Goal: Task Accomplishment & Management: Manage account settings

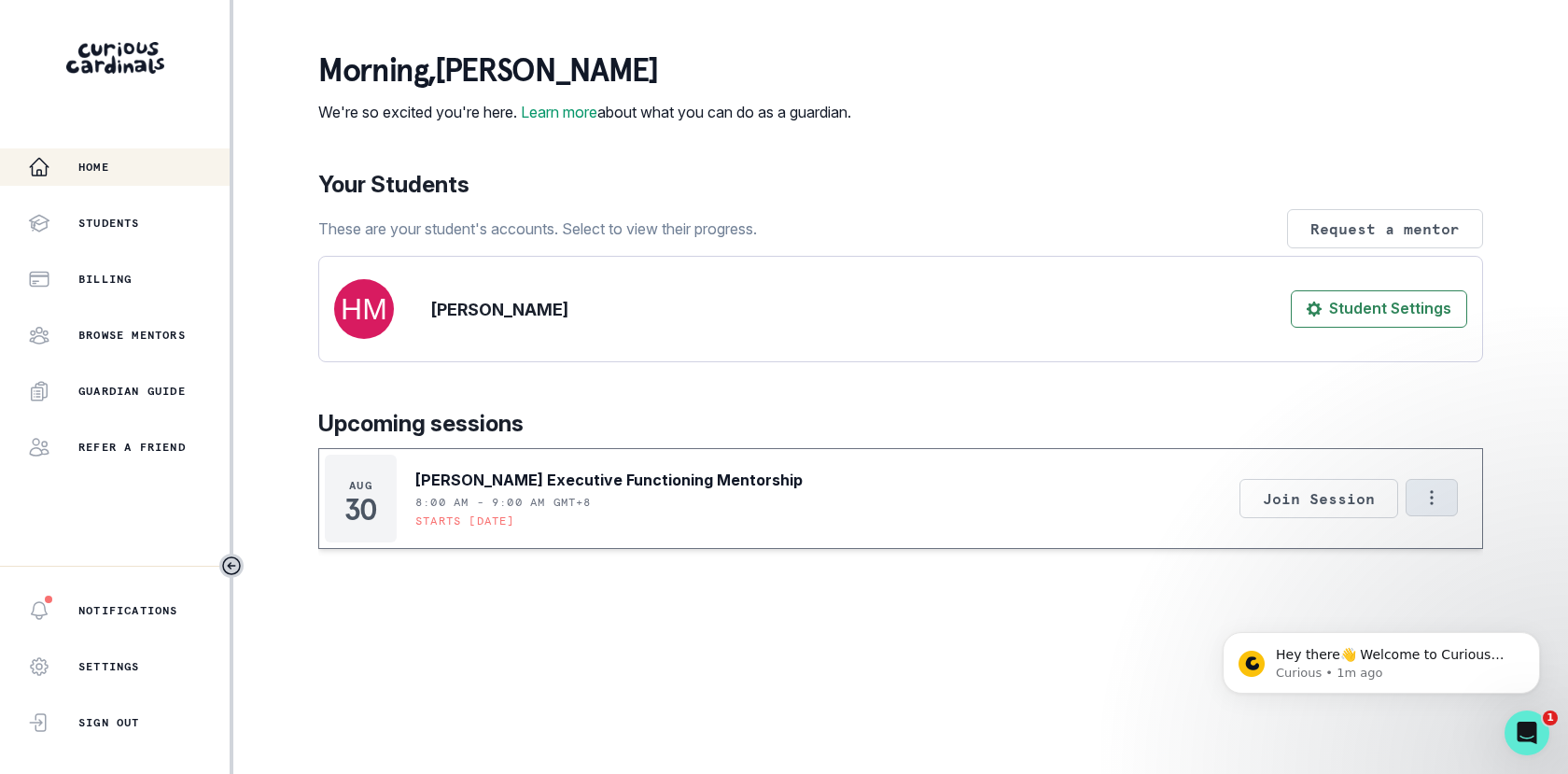
click at [1422, 508] on icon "Options" at bounding box center [1432, 498] width 21 height 21
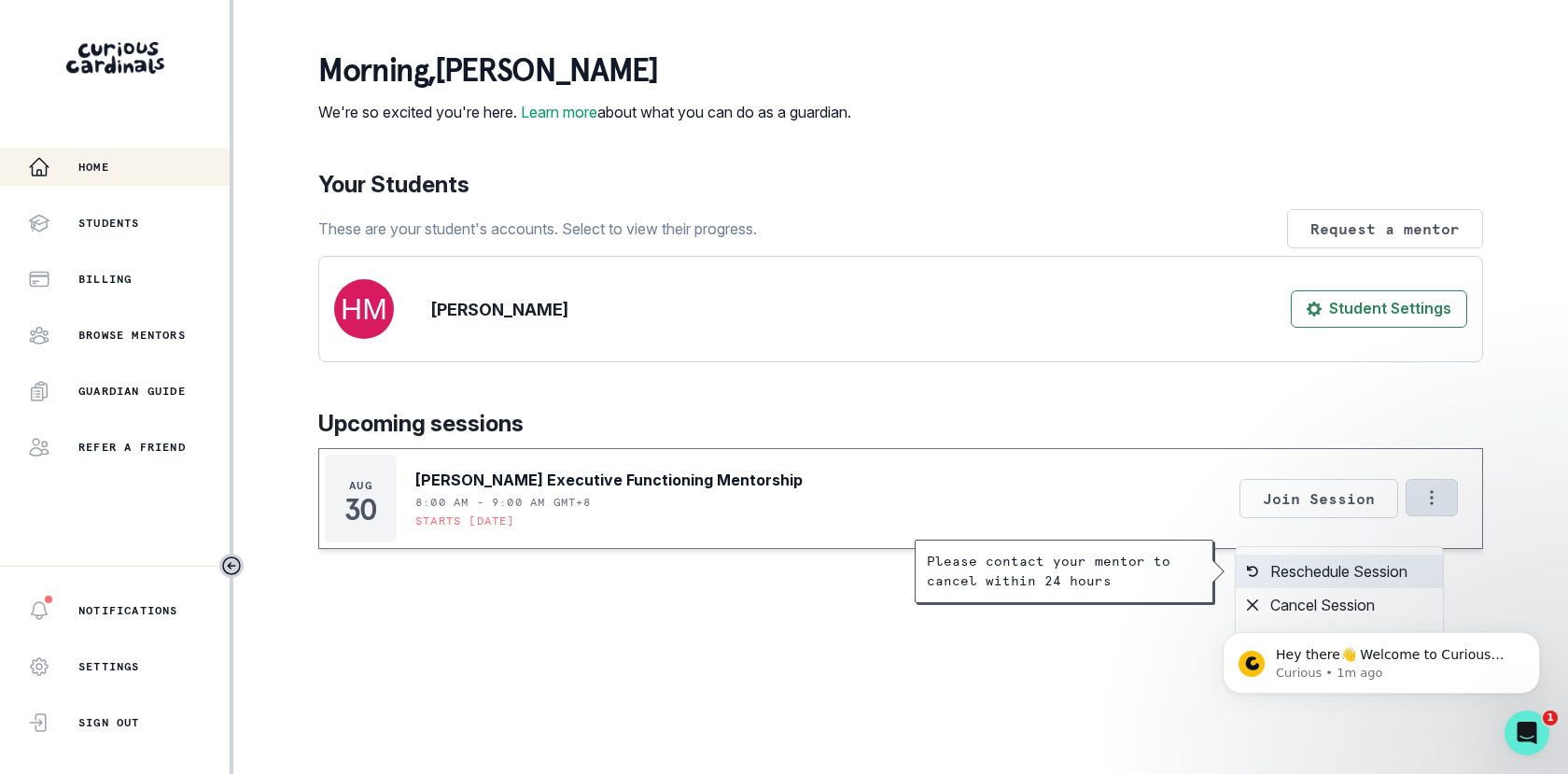
click at [1376, 578] on button "Reschedule Session" at bounding box center [1339, 572] width 207 height 34
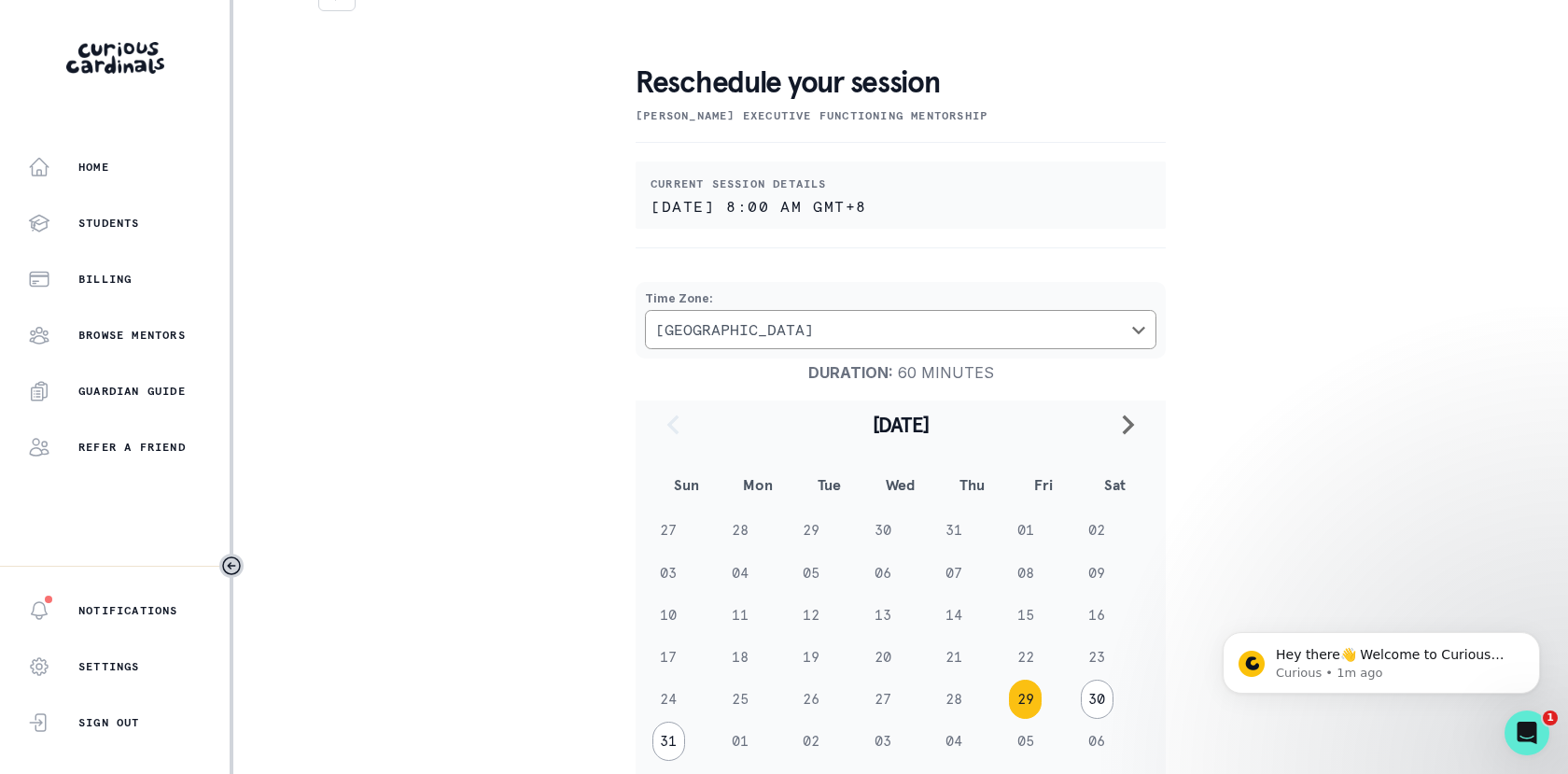
scroll to position [195, 0]
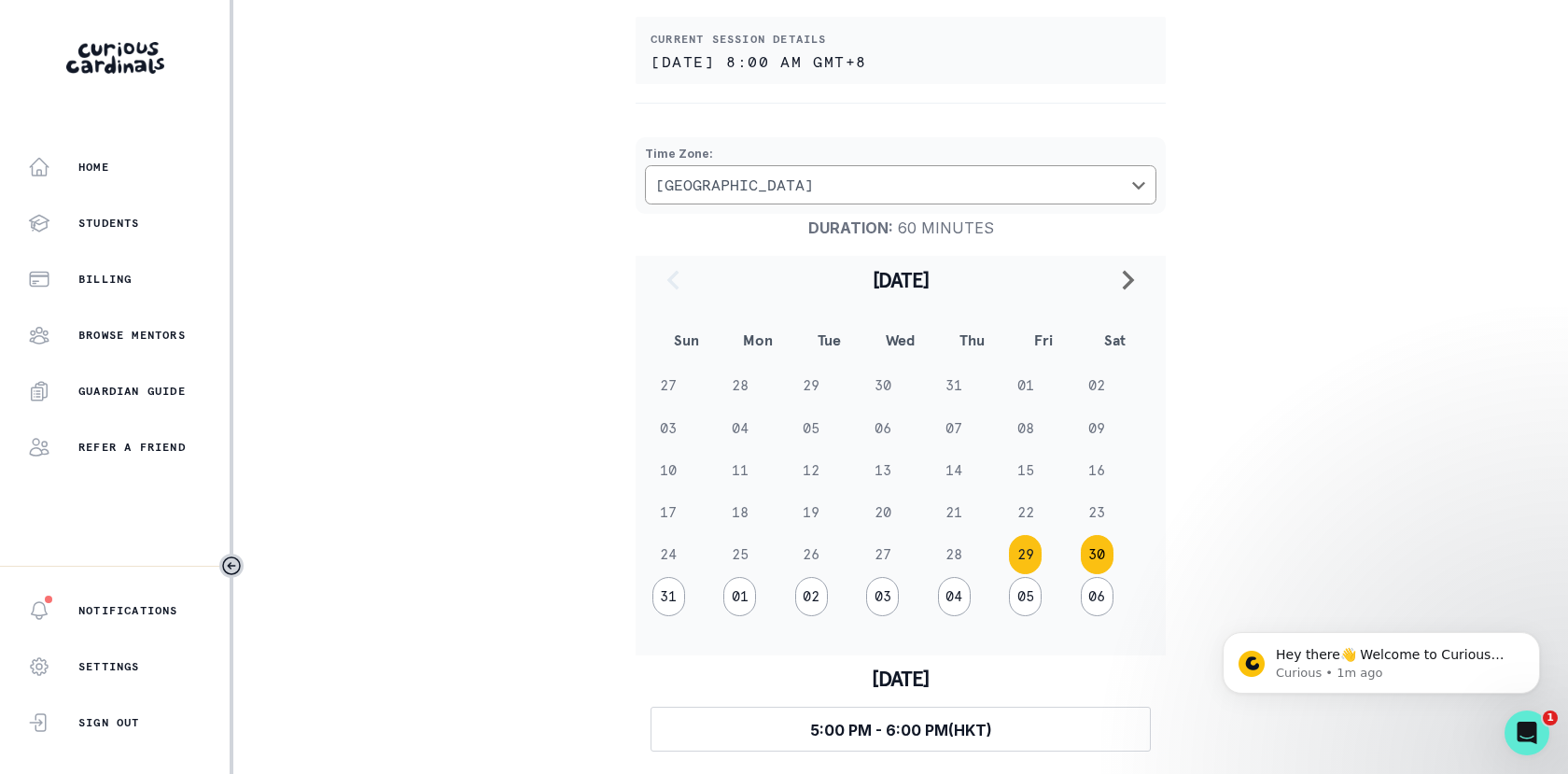
click at [1091, 552] on button "30" at bounding box center [1097, 555] width 33 height 40
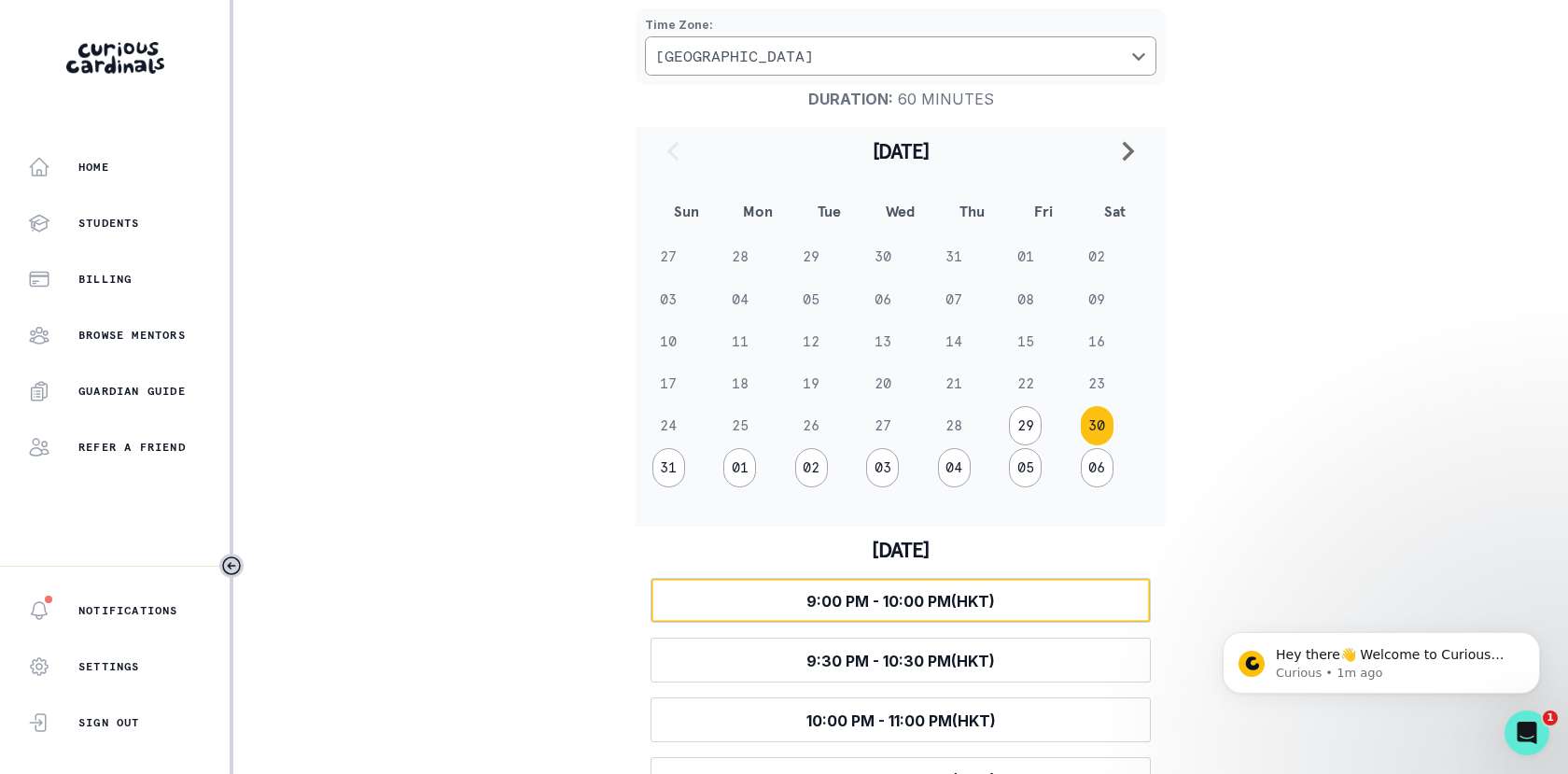
scroll to position [434, 0]
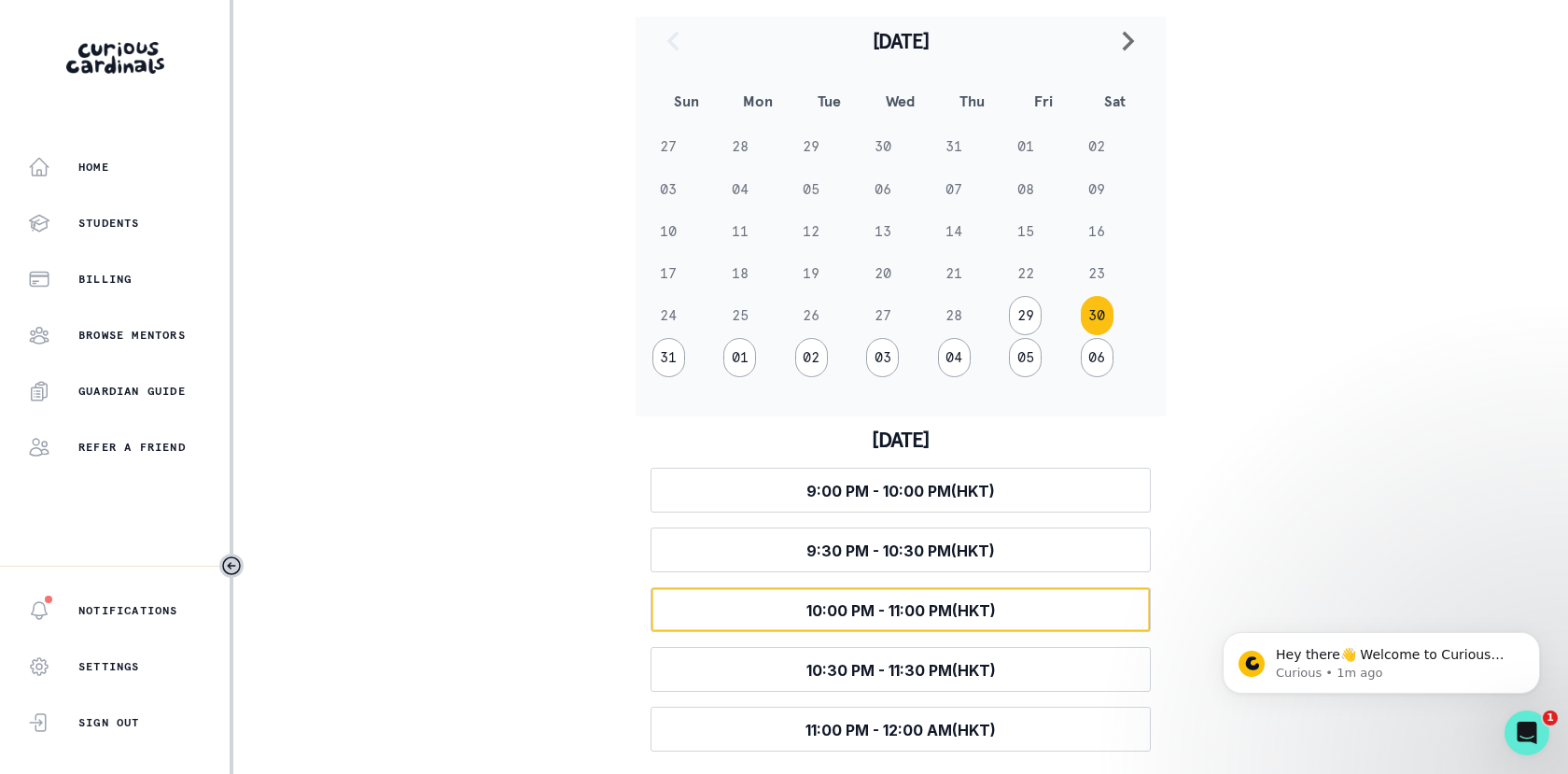
click at [972, 601] on span "10:00 PM - 11:00 PM (HKT)" at bounding box center [901, 611] width 190 height 19
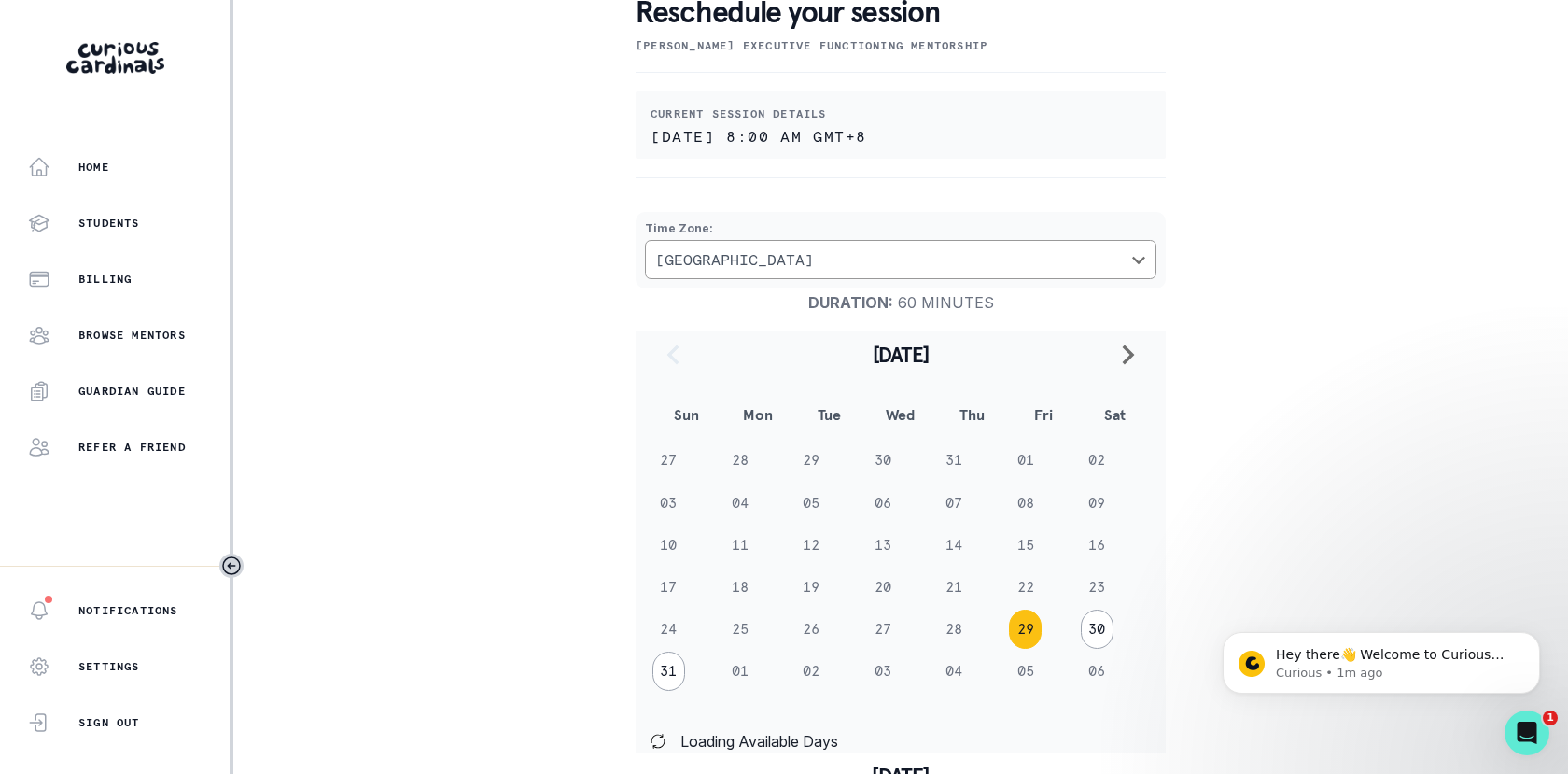
scroll to position [216, 0]
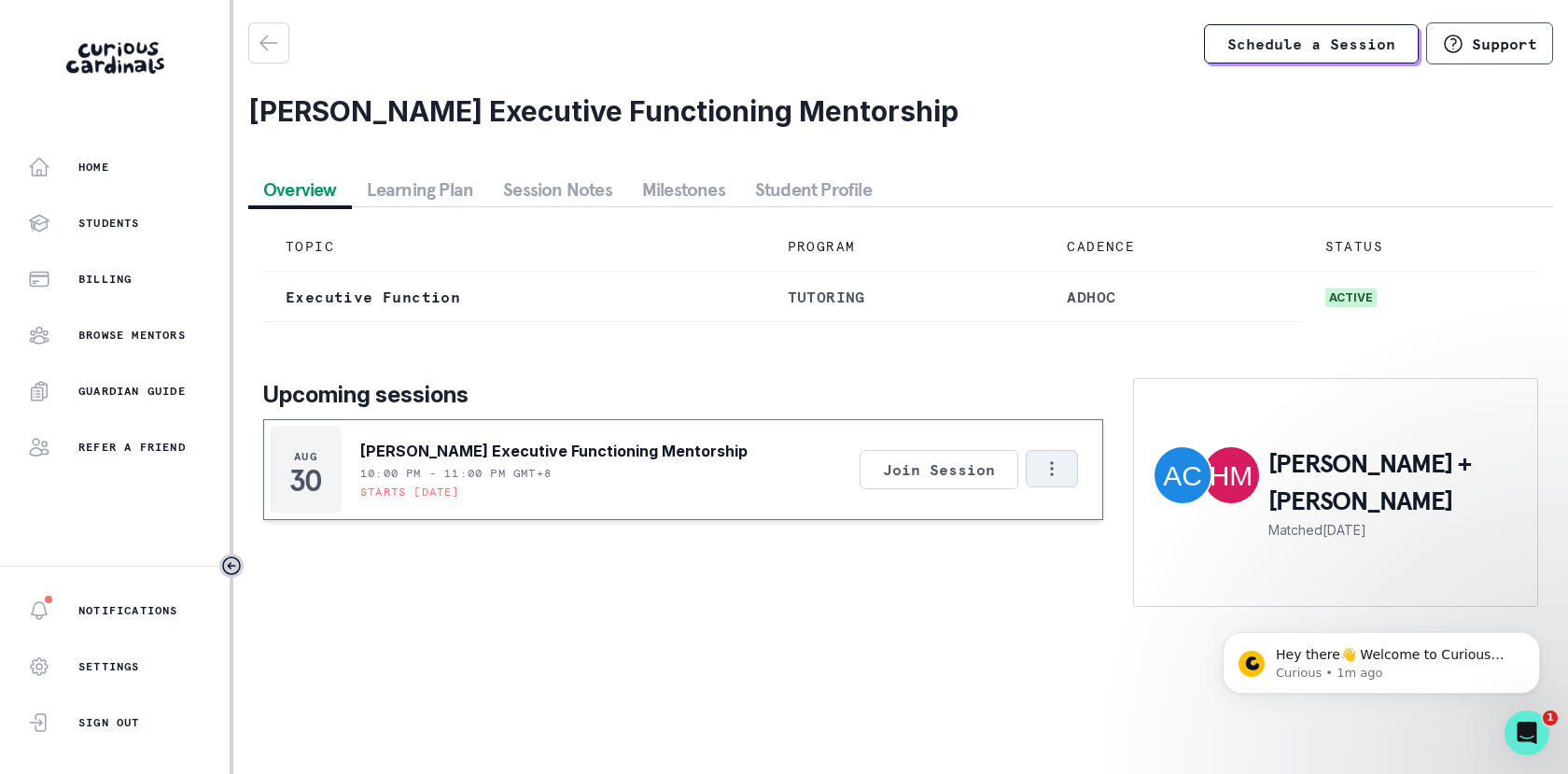
click at [1061, 479] on icon "Options" at bounding box center [1052, 469] width 21 height 21
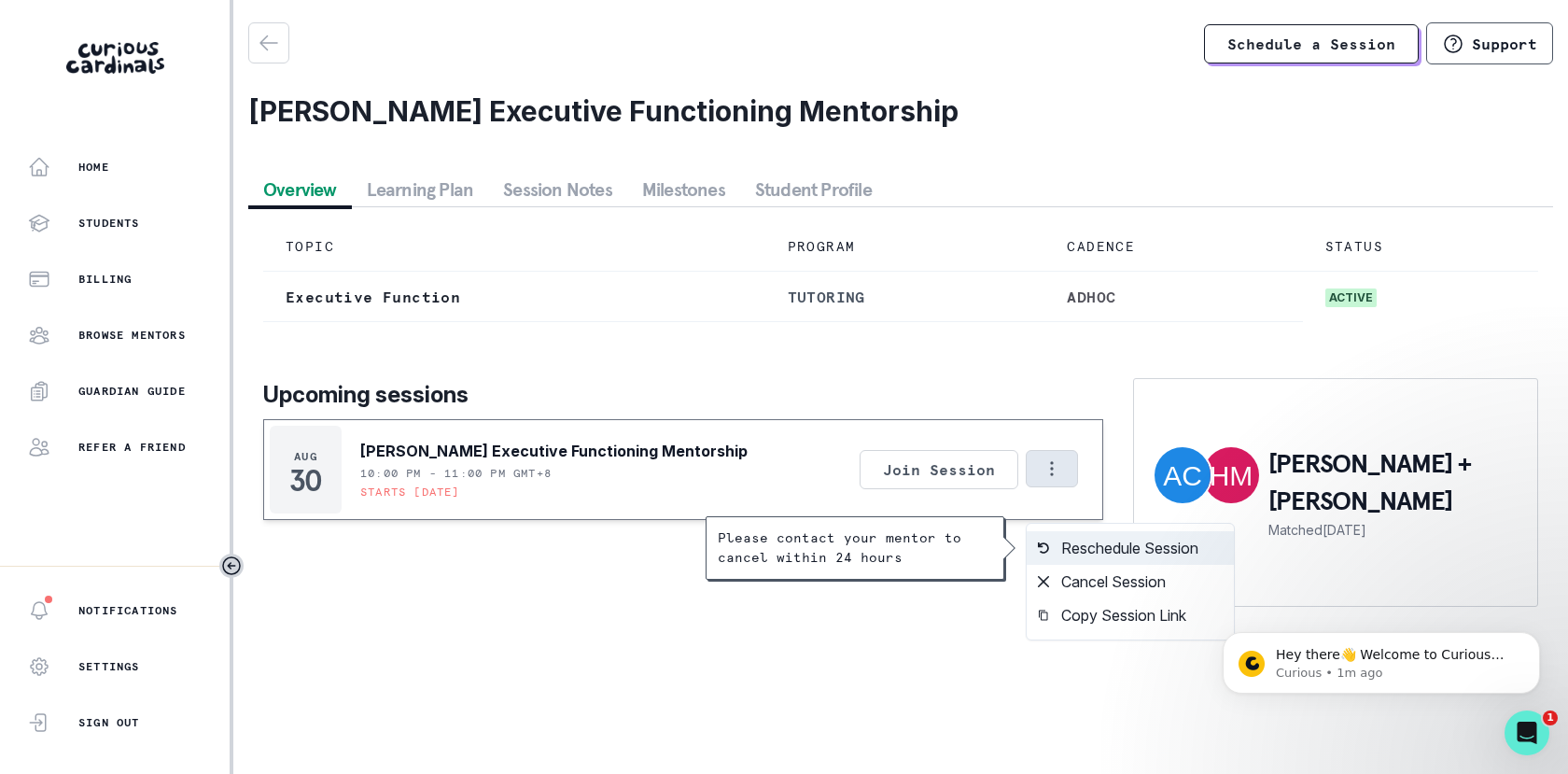
click at [1092, 544] on button "Reschedule Session" at bounding box center [1130, 548] width 207 height 34
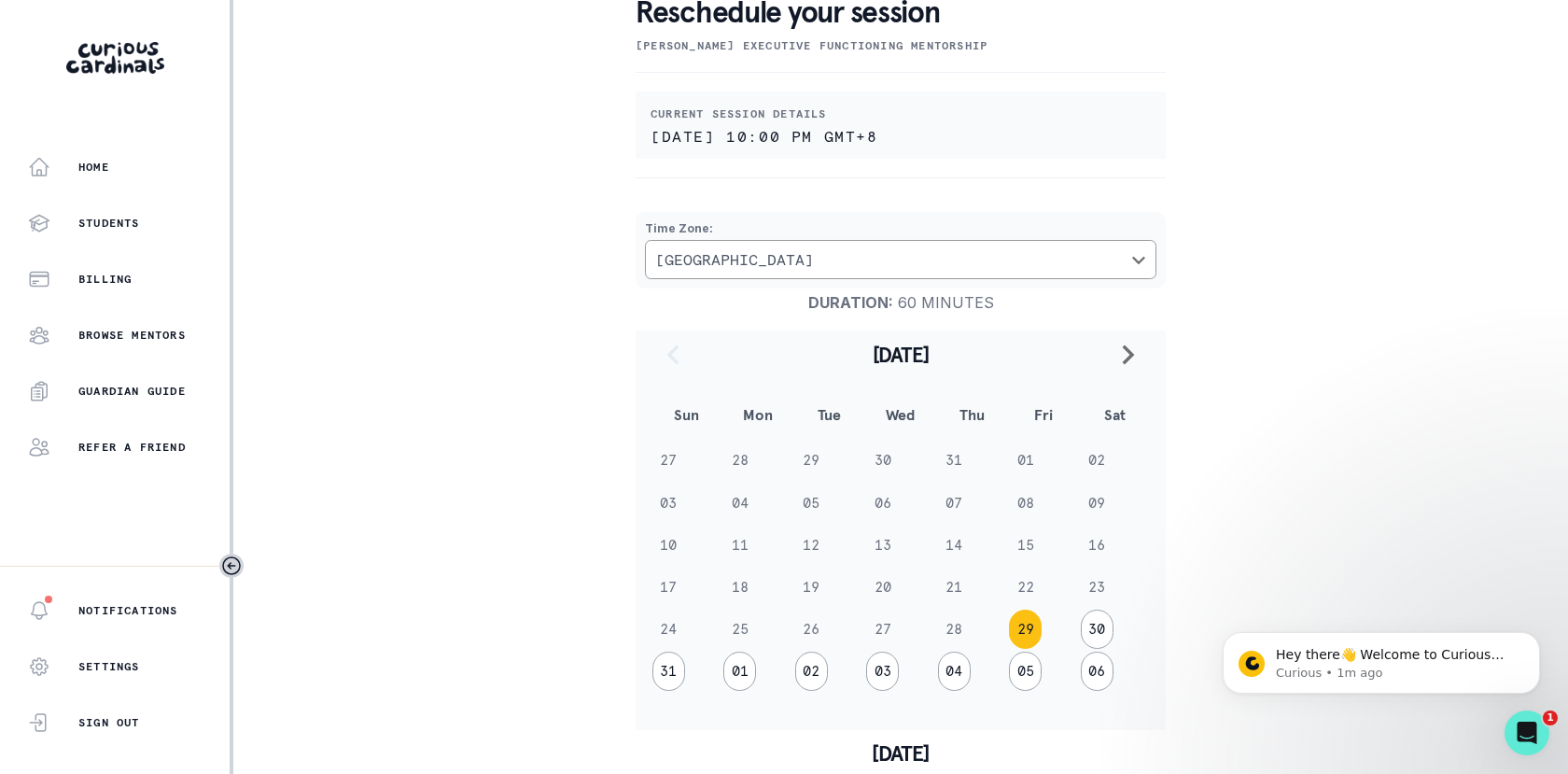
scroll to position [195, 0]
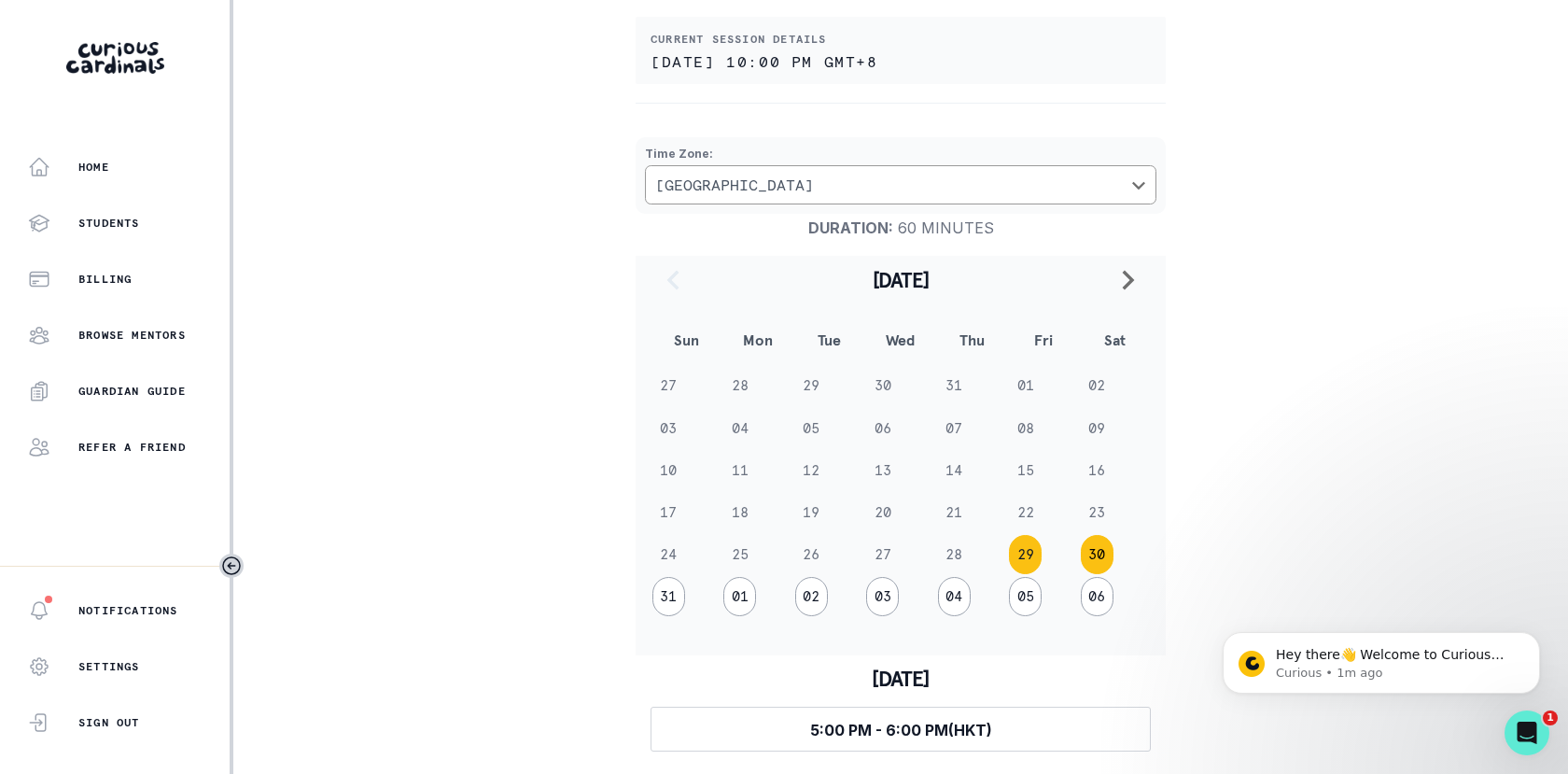
click at [1091, 544] on button "30" at bounding box center [1097, 555] width 33 height 40
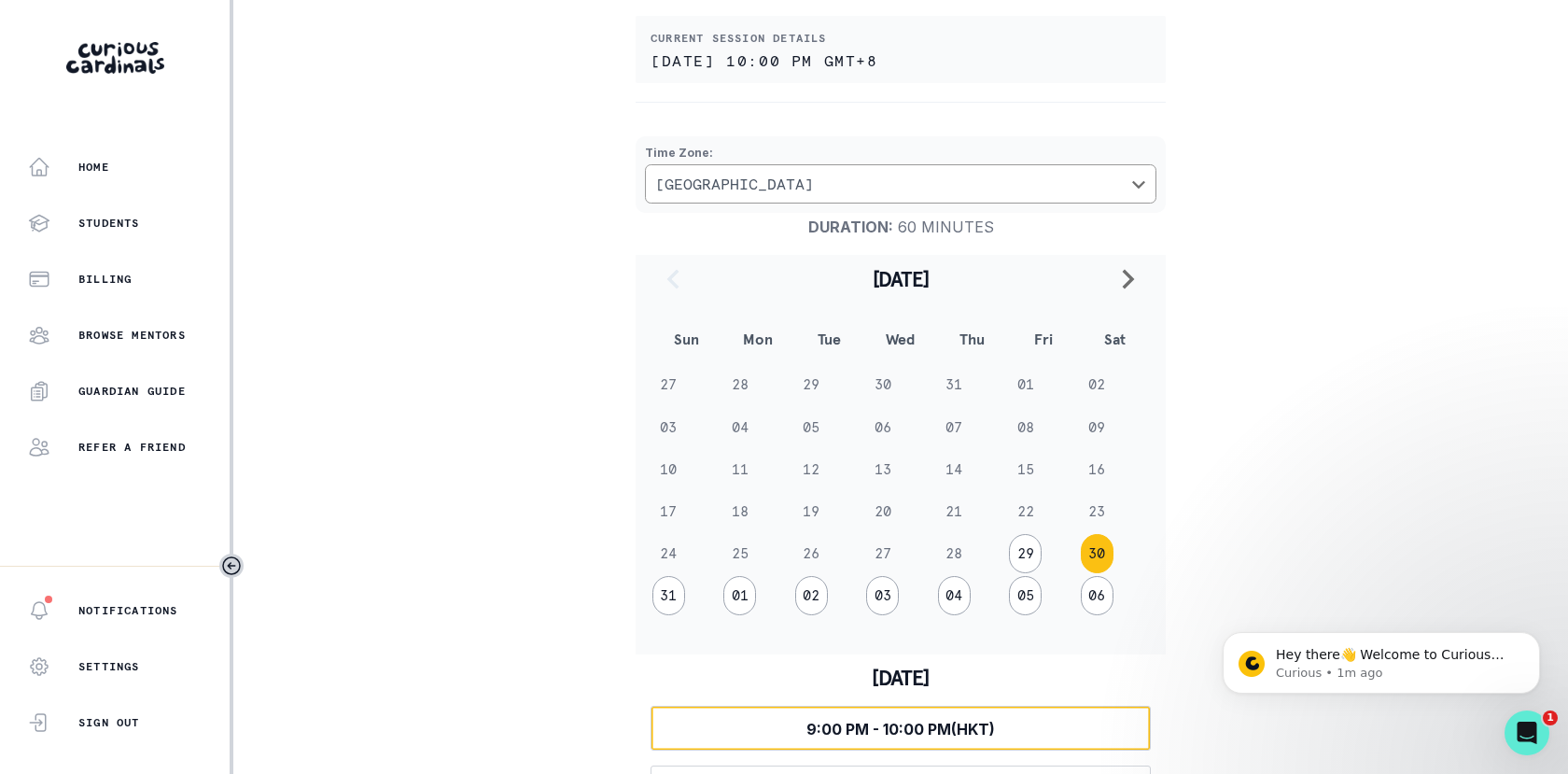
scroll to position [254, 0]
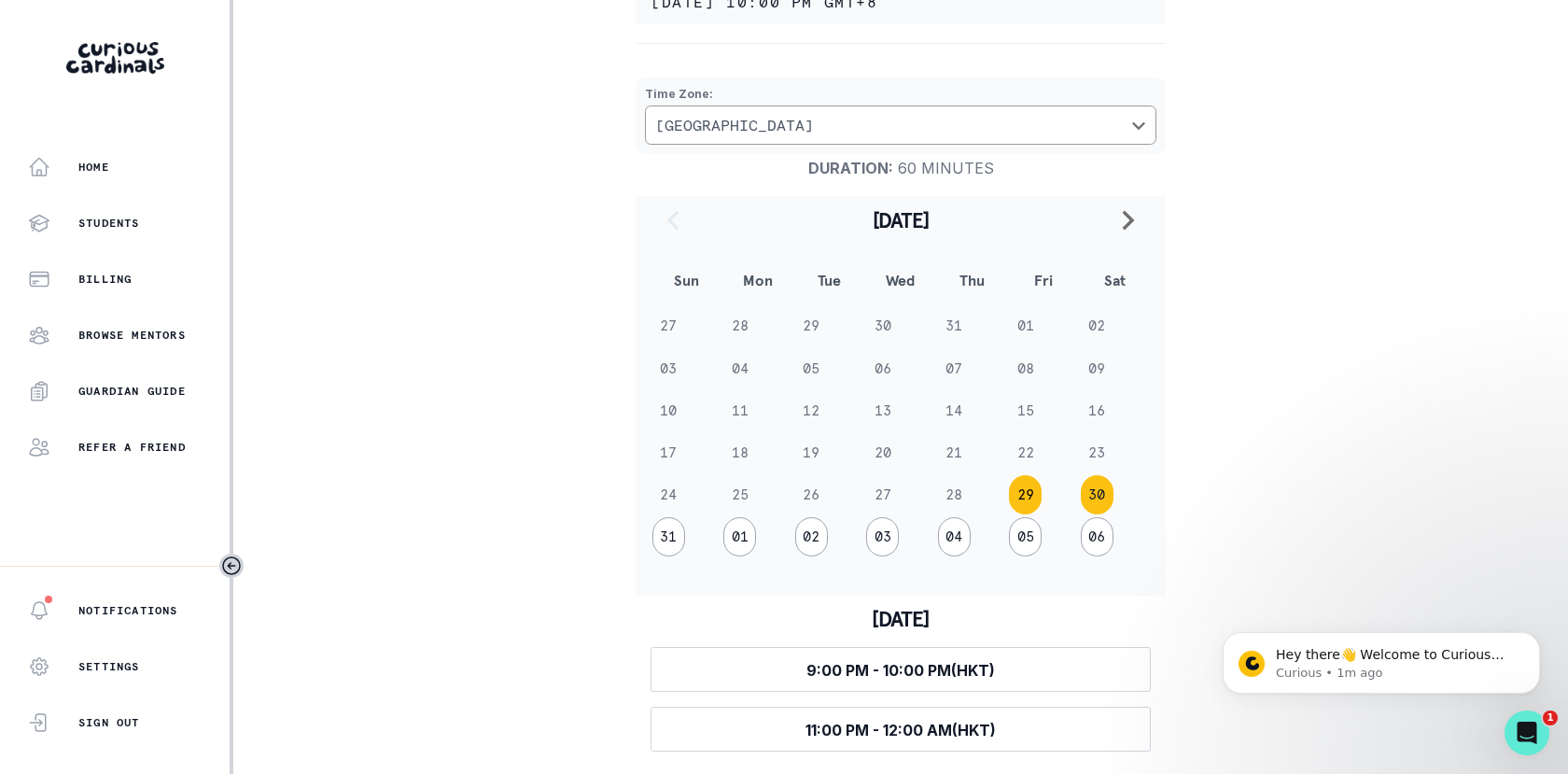
click at [1024, 491] on button "29" at bounding box center [1025, 495] width 33 height 40
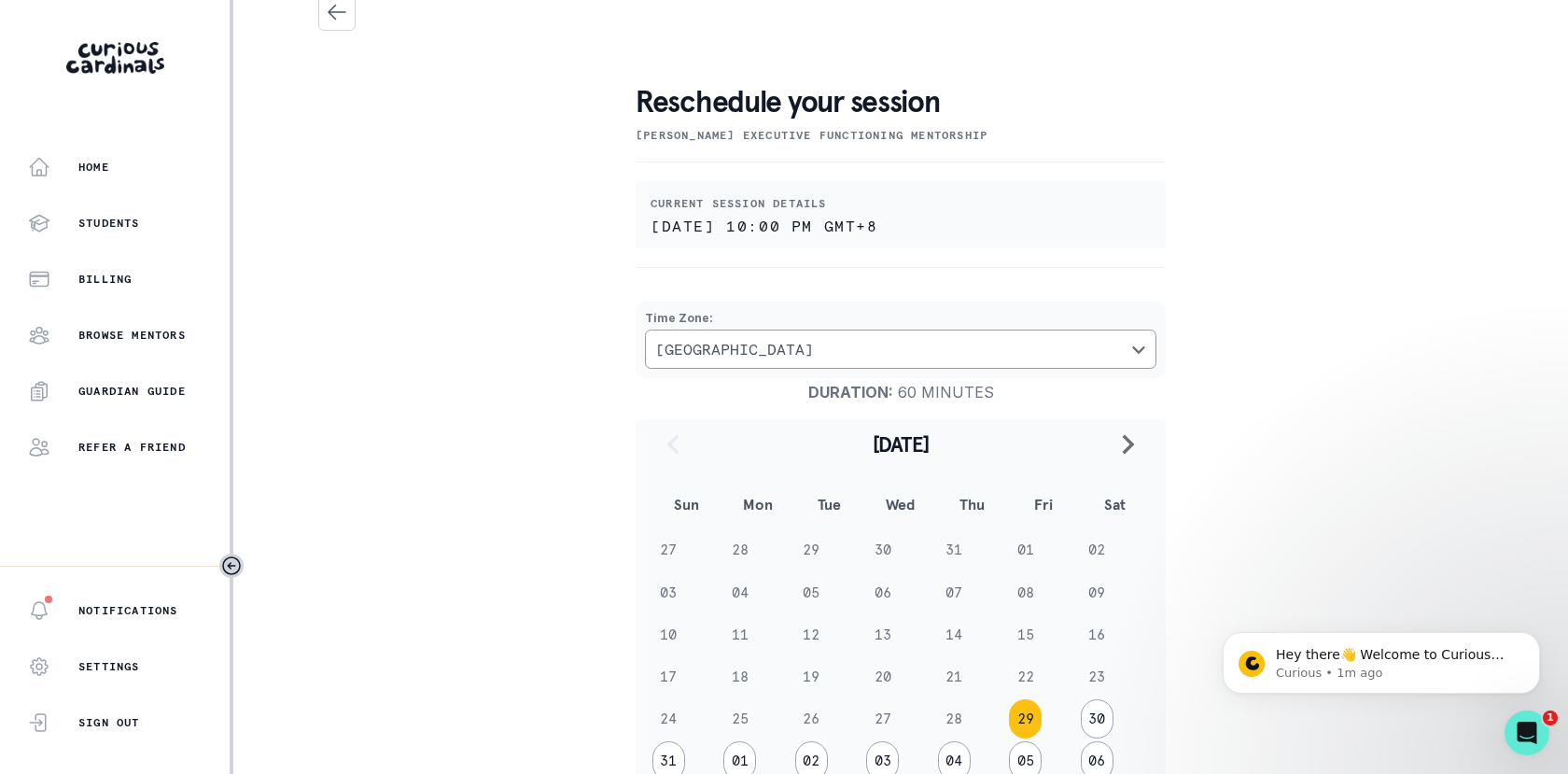
scroll to position [195, 0]
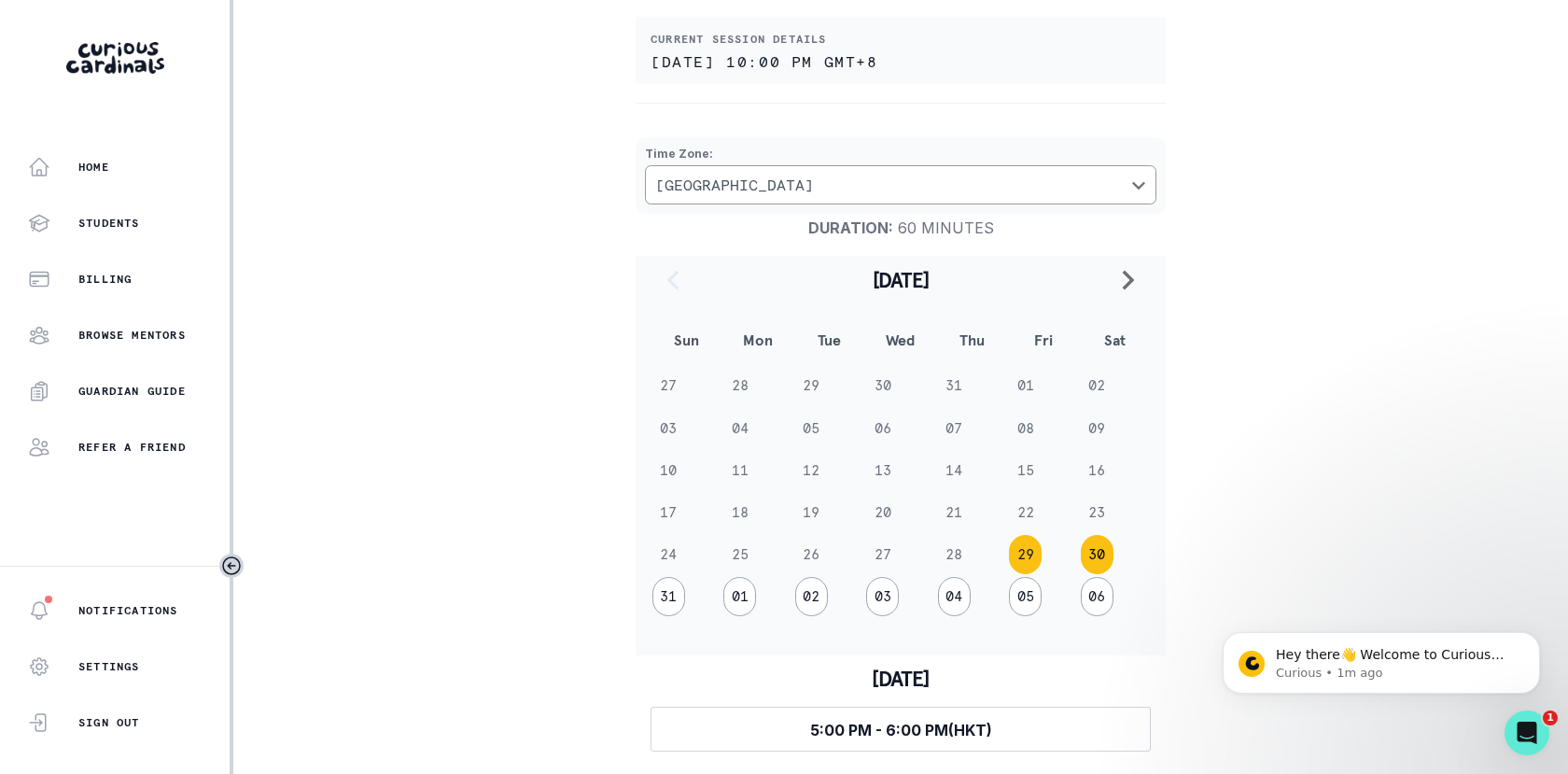
click at [1087, 550] on button "30" at bounding box center [1097, 555] width 33 height 40
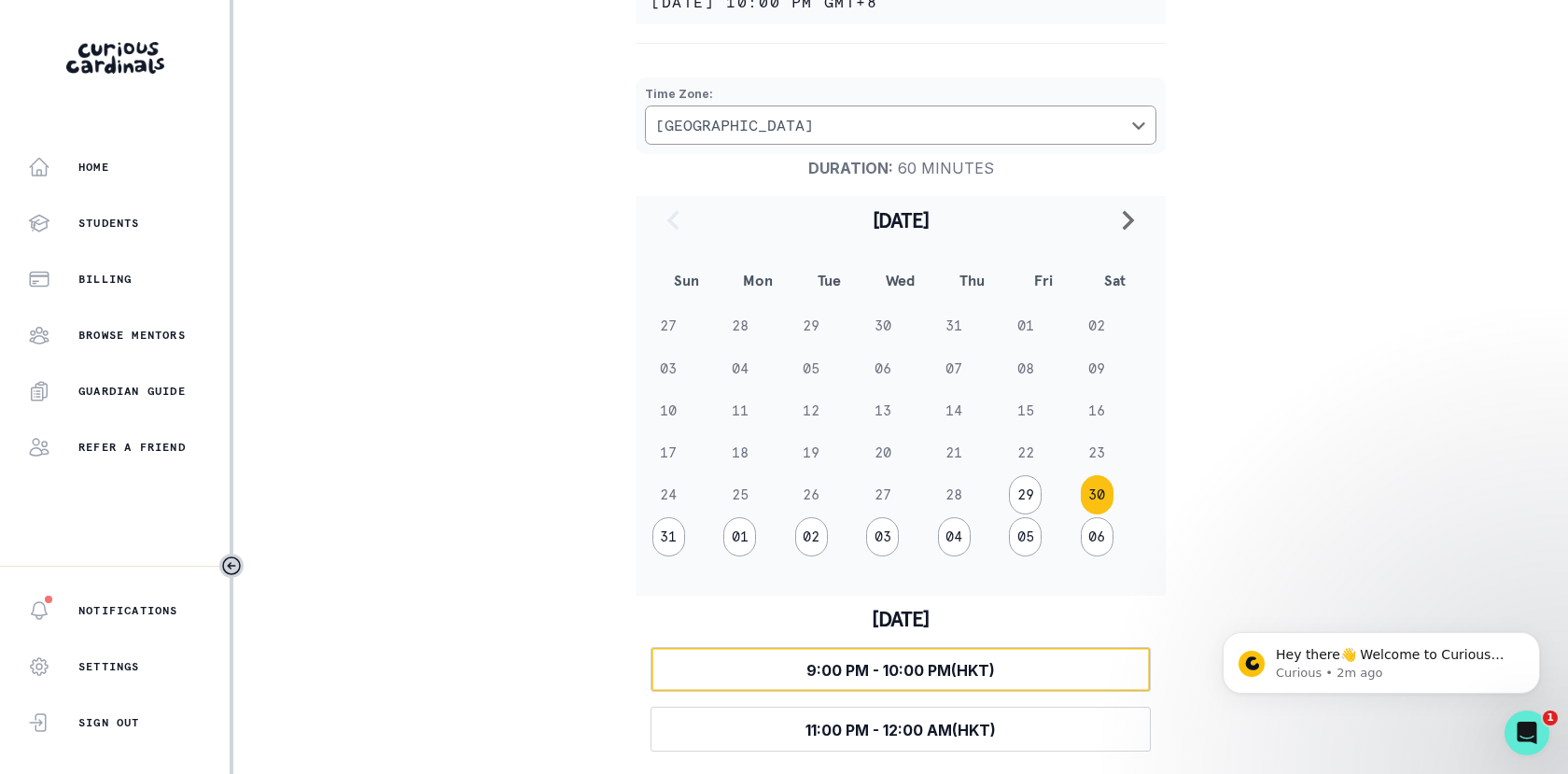
scroll to position [0, 0]
